Goal: Information Seeking & Learning: Learn about a topic

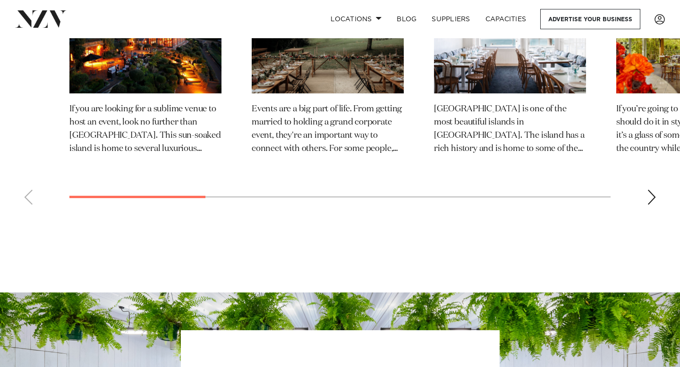
scroll to position [5440, 0]
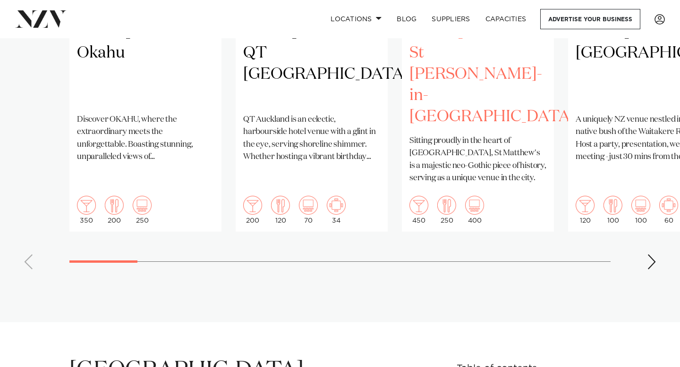
scroll to position [934, 0]
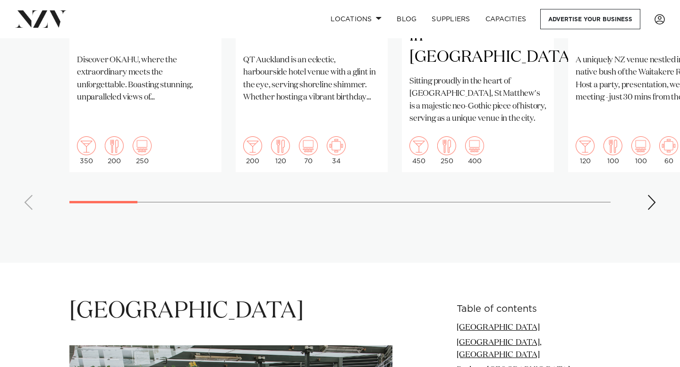
click at [655, 195] on div "Next slide" at bounding box center [651, 202] width 9 height 15
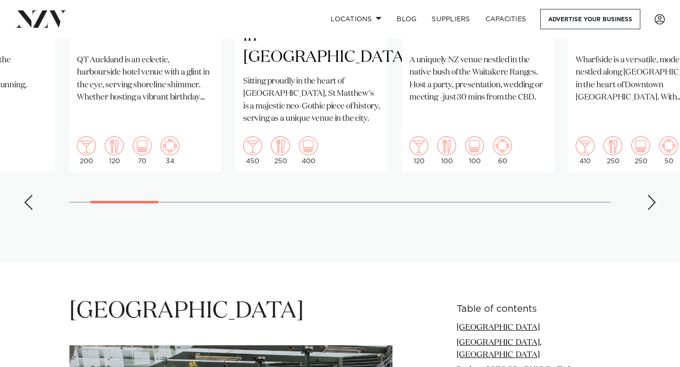
click at [655, 195] on div "Next slide" at bounding box center [651, 202] width 9 height 15
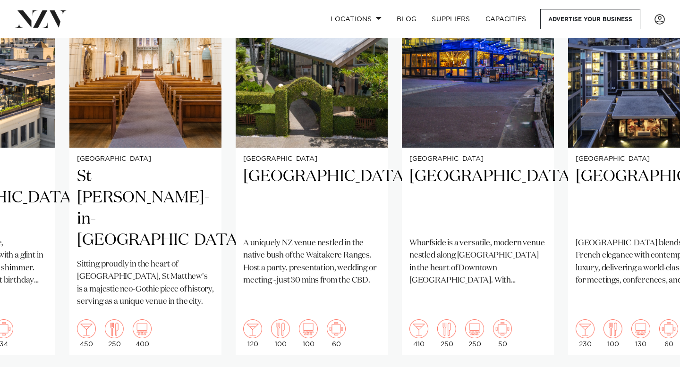
scroll to position [751, 0]
click at [660, 349] on swiper-container "Auckland Okahu Discover OKAHU, where the extraordinary meets the unforgettable.…" at bounding box center [340, 171] width 680 height 457
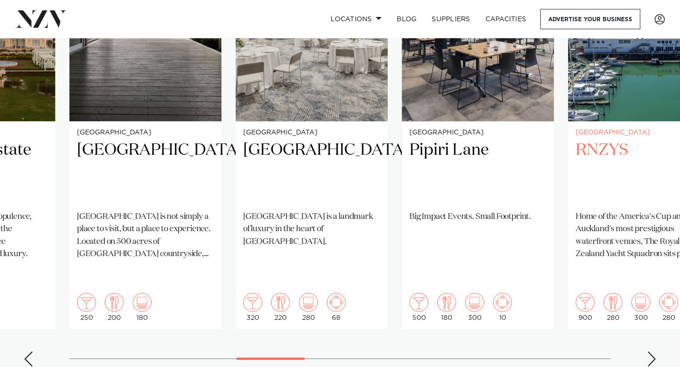
scroll to position [779, 0]
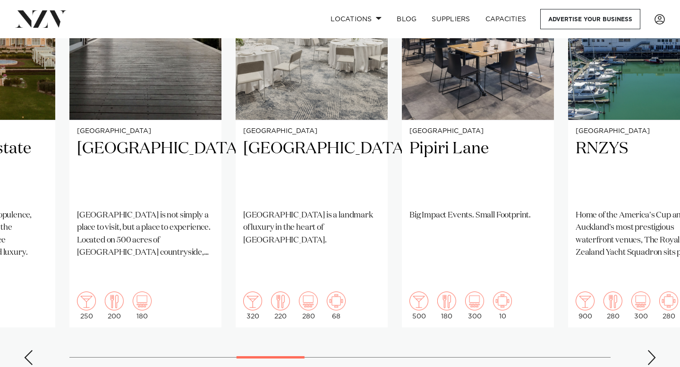
click at [652, 350] on div "Next slide" at bounding box center [651, 357] width 9 height 15
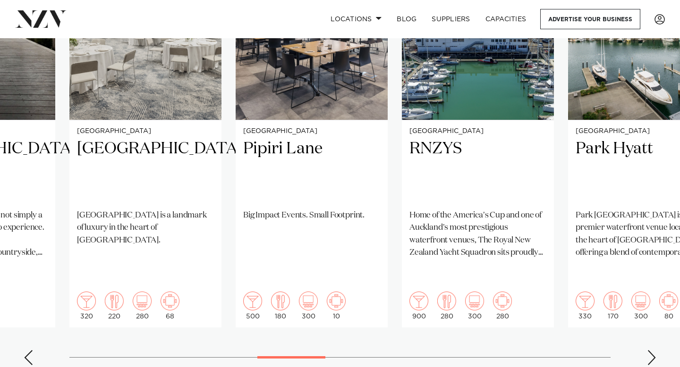
click at [651, 350] on div "Next slide" at bounding box center [651, 357] width 9 height 15
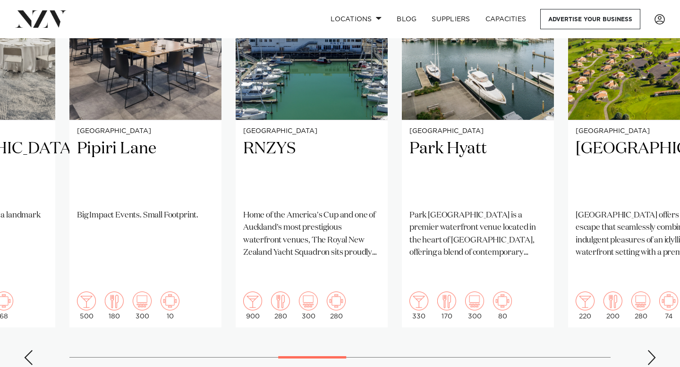
click at [651, 350] on div "Next slide" at bounding box center [651, 357] width 9 height 15
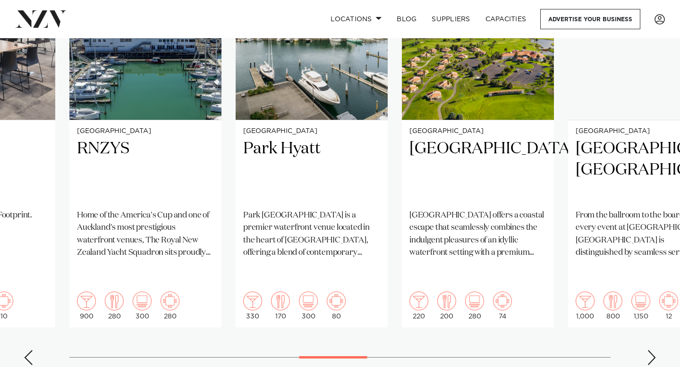
click at [651, 350] on div "Next slide" at bounding box center [651, 357] width 9 height 15
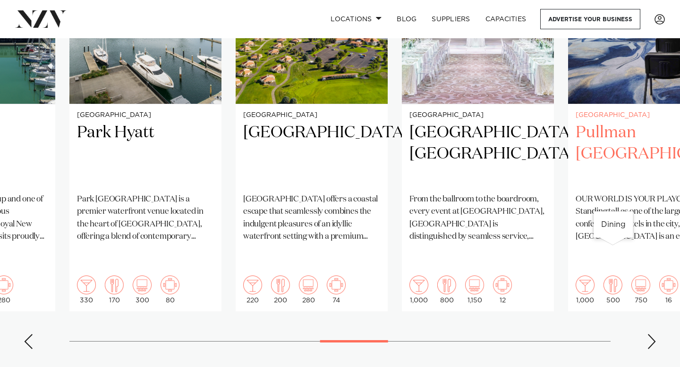
scroll to position [794, 0]
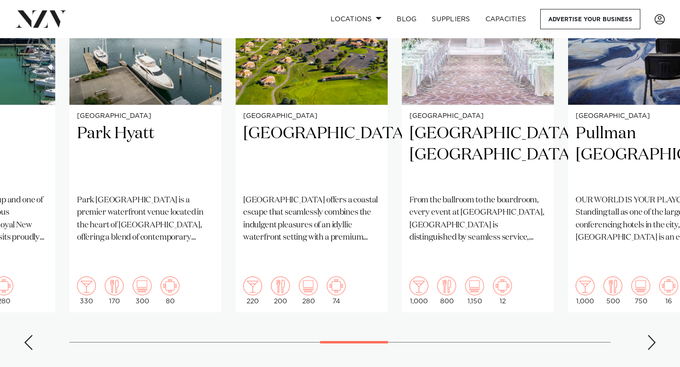
click at [643, 300] on swiper-container "Auckland Okahu Discover OKAHU, where the extraordinary meets the unforgettable.…" at bounding box center [340, 129] width 680 height 457
click at [645, 301] on swiper-container "Auckland Okahu Discover OKAHU, where the extraordinary meets the unforgettable.…" at bounding box center [340, 129] width 680 height 457
click at [649, 335] on div "Next slide" at bounding box center [651, 342] width 9 height 15
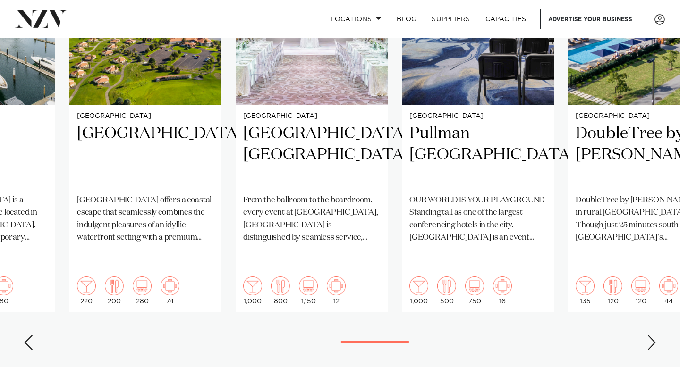
click at [649, 335] on div "Next slide" at bounding box center [651, 342] width 9 height 15
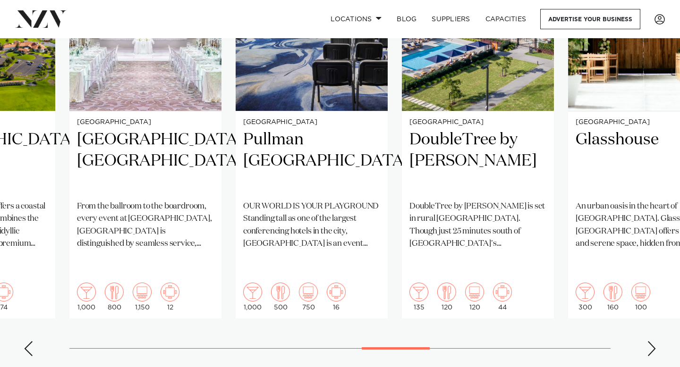
scroll to position [790, 0]
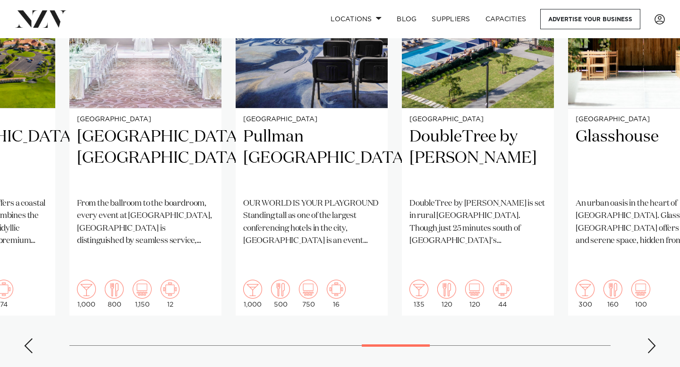
click at [649, 304] on swiper-container "Auckland Okahu Discover OKAHU, where the extraordinary meets the unforgettable.…" at bounding box center [340, 132] width 680 height 457
click at [650, 339] on div "Next slide" at bounding box center [651, 346] width 9 height 15
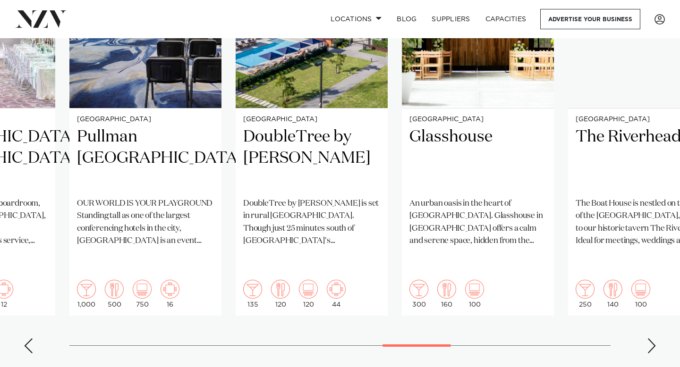
click at [650, 339] on div "Next slide" at bounding box center [651, 346] width 9 height 15
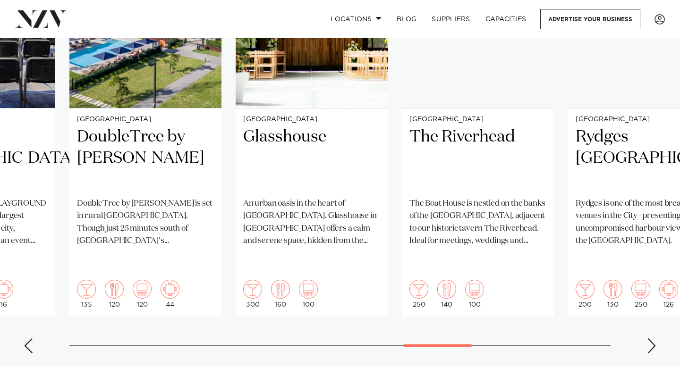
click at [650, 339] on div "Next slide" at bounding box center [651, 346] width 9 height 15
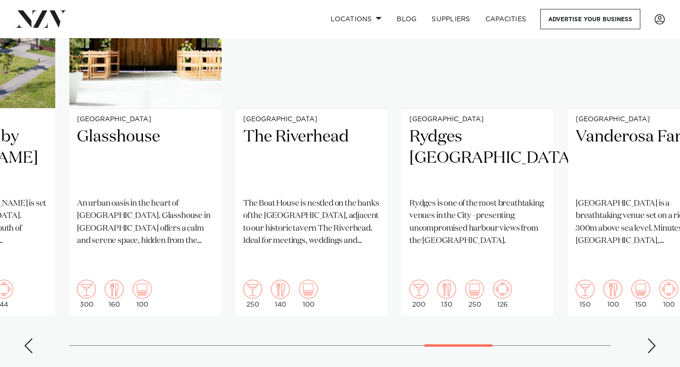
click at [650, 339] on div "Next slide" at bounding box center [651, 346] width 9 height 15
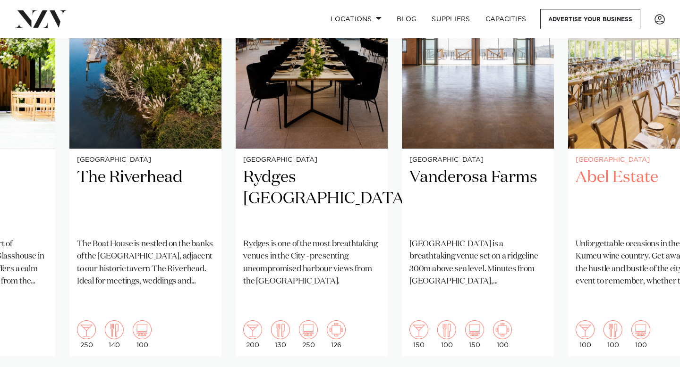
scroll to position [771, 0]
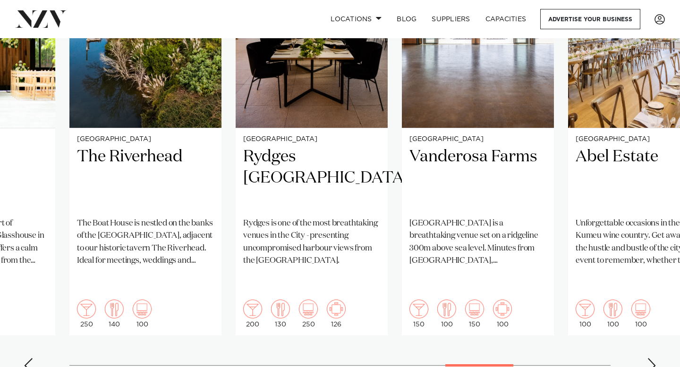
click at [650, 358] on div "Next slide" at bounding box center [651, 365] width 9 height 15
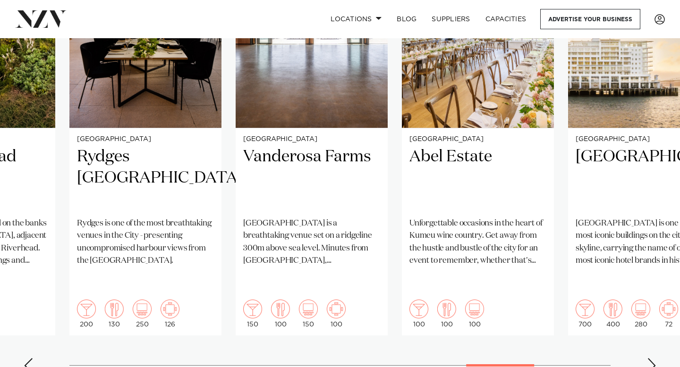
click at [650, 358] on div "Next slide" at bounding box center [651, 365] width 9 height 15
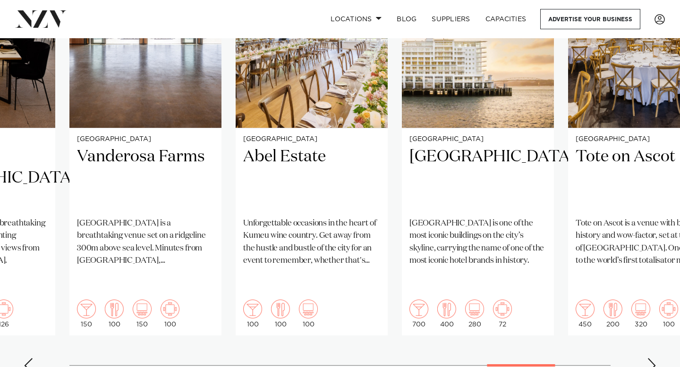
click at [650, 358] on div "Next slide" at bounding box center [651, 365] width 9 height 15
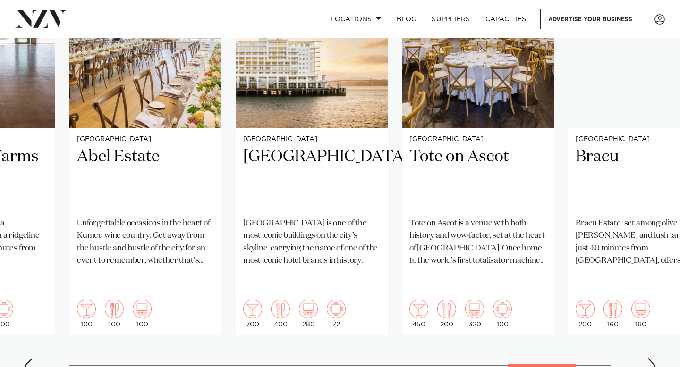
click at [650, 358] on div "Next slide" at bounding box center [651, 365] width 9 height 15
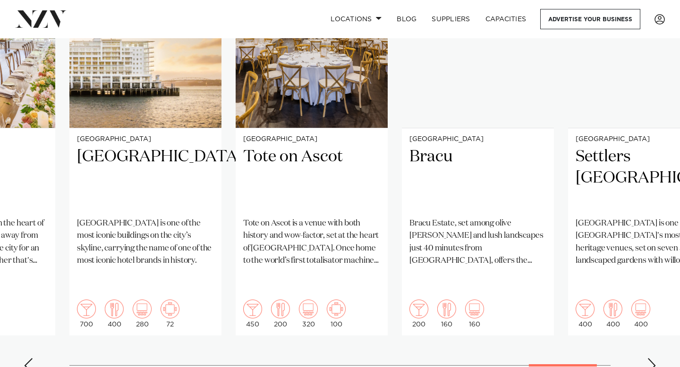
click at [650, 358] on div "Next slide" at bounding box center [651, 365] width 9 height 15
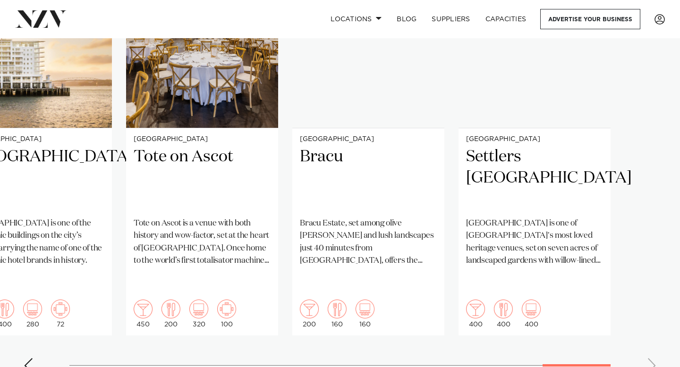
click at [650, 332] on swiper-container "Auckland Okahu Discover OKAHU, where the extraordinary meets the unforgettable.…" at bounding box center [340, 152] width 680 height 457
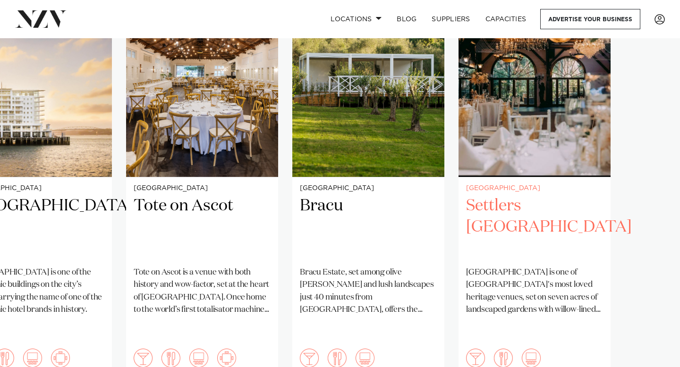
scroll to position [1183, 0]
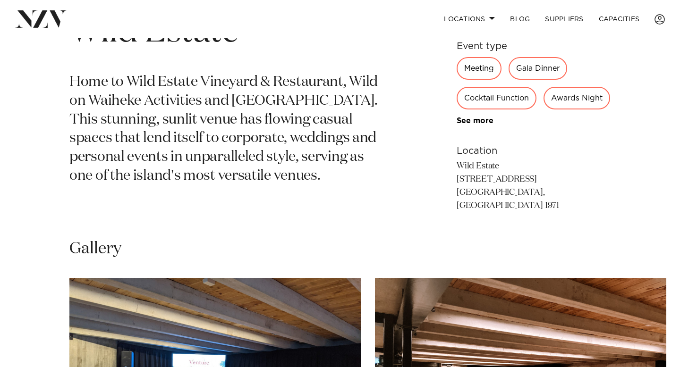
scroll to position [664, 0]
